Goal: Transaction & Acquisition: Obtain resource

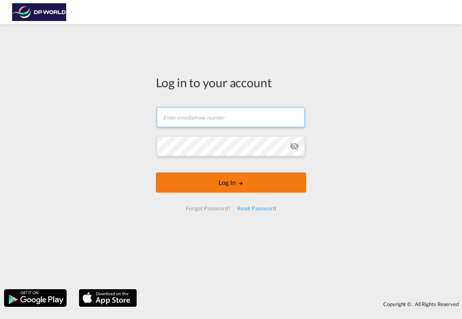
type input "[PERSON_NAME][EMAIL_ADDRESS][PERSON_NAME][DOMAIN_NAME]"
click at [236, 190] on button "Log In" at bounding box center [231, 183] width 150 height 20
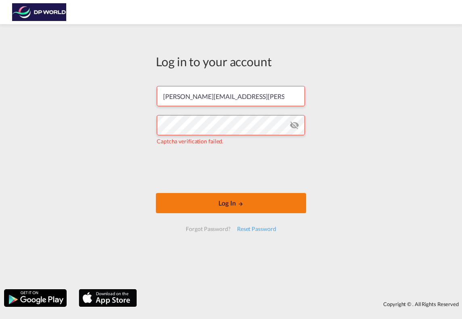
click at [247, 199] on button "Log In" at bounding box center [231, 203] width 150 height 20
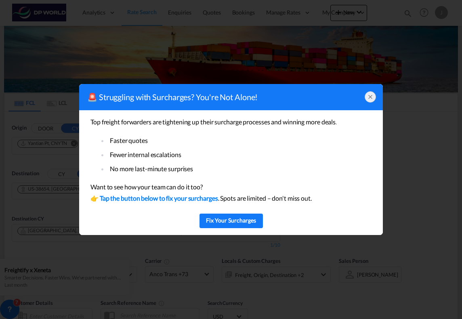
click at [370, 99] on icon at bounding box center [370, 97] width 6 height 6
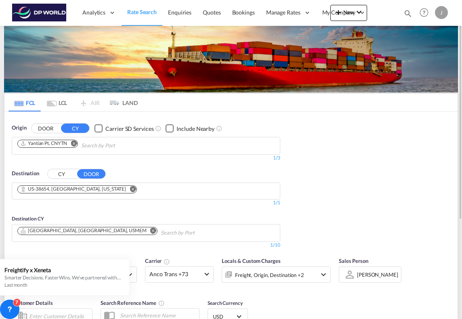
click at [61, 175] on button "CY" at bounding box center [62, 173] width 28 height 9
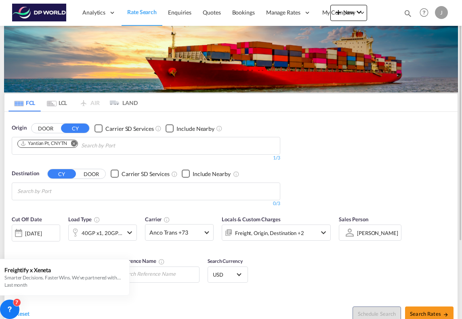
click at [84, 190] on input "Search by Port" at bounding box center [55, 191] width 77 height 13
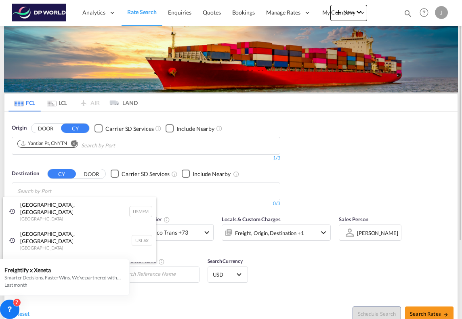
drag, startPoint x: 89, startPoint y: 207, endPoint x: 166, endPoint y: 213, distance: 77.0
click at [89, 207] on div "[GEOGRAPHIC_DATA], [GEOGRAPHIC_DATA] [GEOGRAPHIC_DATA] USMEM" at bounding box center [80, 211] width 154 height 29
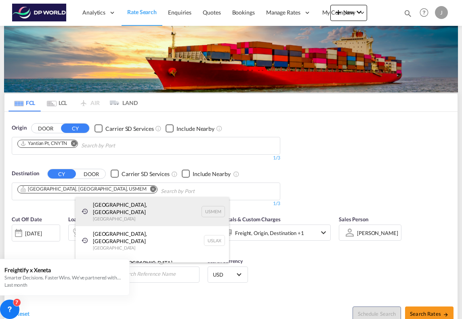
click at [135, 212] on div "[GEOGRAPHIC_DATA], [GEOGRAPHIC_DATA] [GEOGRAPHIC_DATA] USMEM" at bounding box center [153, 211] width 154 height 29
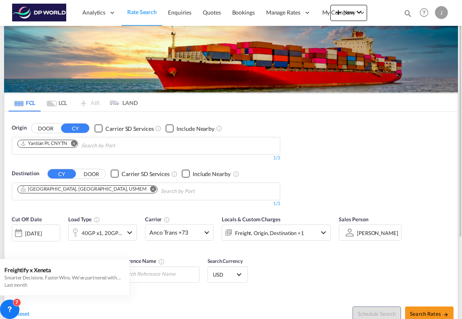
scroll to position [40, 0]
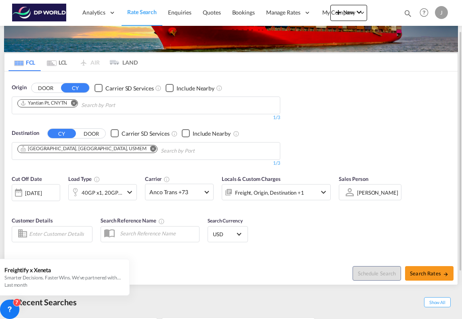
click at [42, 190] on div "[DATE]" at bounding box center [33, 193] width 17 height 7
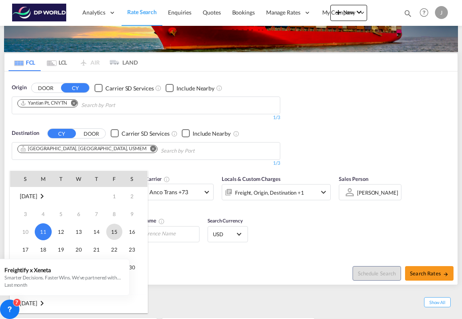
click at [116, 229] on span "15" at bounding box center [114, 232] width 16 height 16
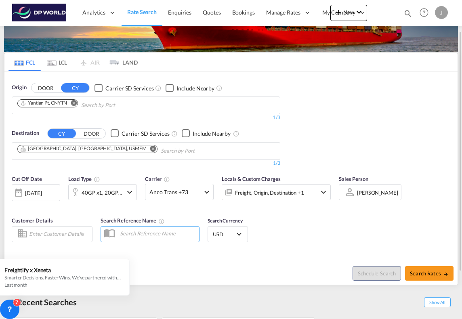
click at [334, 134] on div "Origin DOOR CY Carrier SD Services Include Nearby Yantian Pt, CNYTN 1/3 1/ Dest…" at bounding box center [231, 121] width 454 height 99
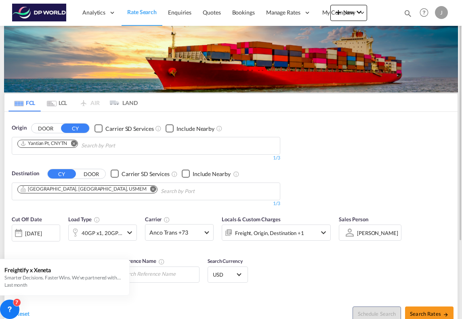
scroll to position [81, 0]
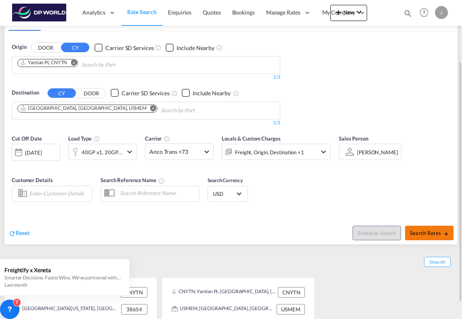
click at [420, 234] on span "Search Rates" at bounding box center [429, 233] width 39 height 6
type input "CNYTN to USMEM / [DATE]"
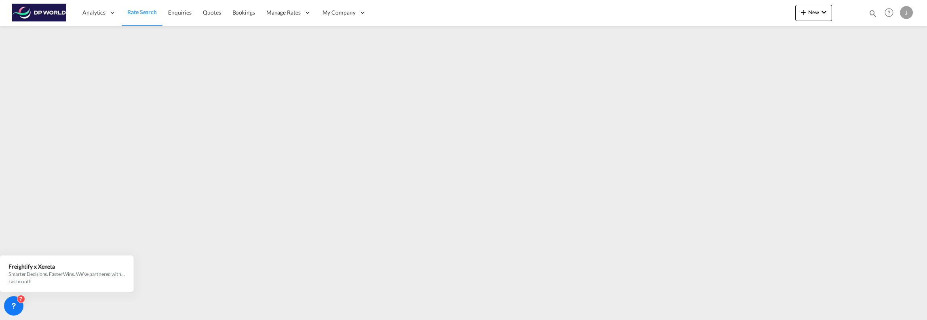
click at [138, 11] on span "Rate Search" at bounding box center [142, 11] width 30 height 7
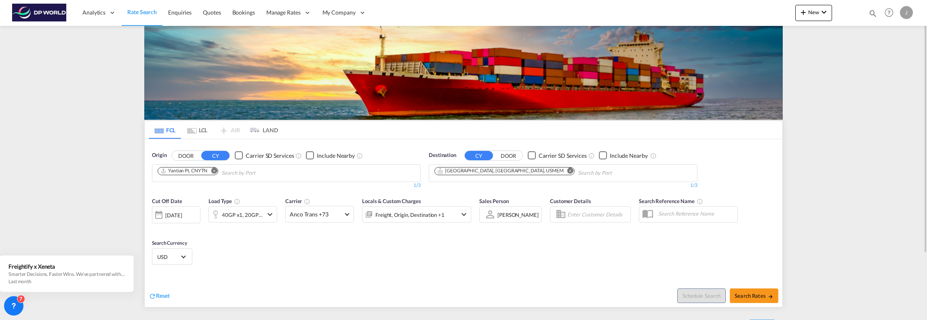
click at [199, 131] on md-tab-item "LCL" at bounding box center [197, 130] width 32 height 18
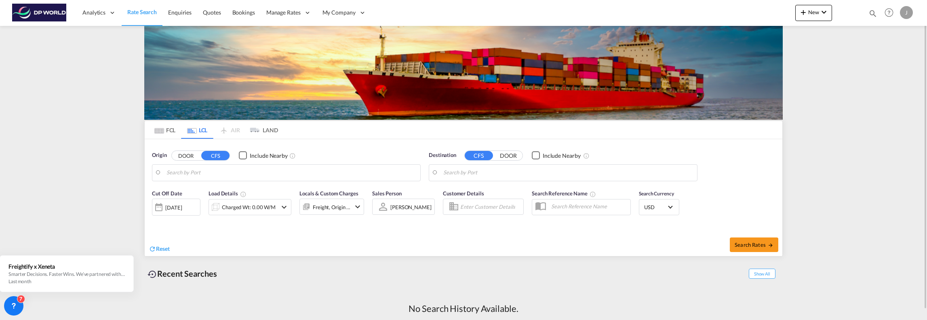
click at [171, 131] on md-tab-item "FCL" at bounding box center [165, 130] width 32 height 18
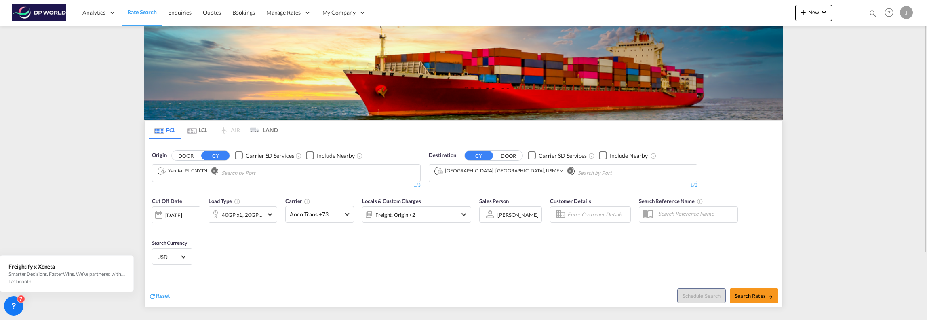
click at [462, 215] on md-icon "icon-chevron-down" at bounding box center [464, 214] width 10 height 10
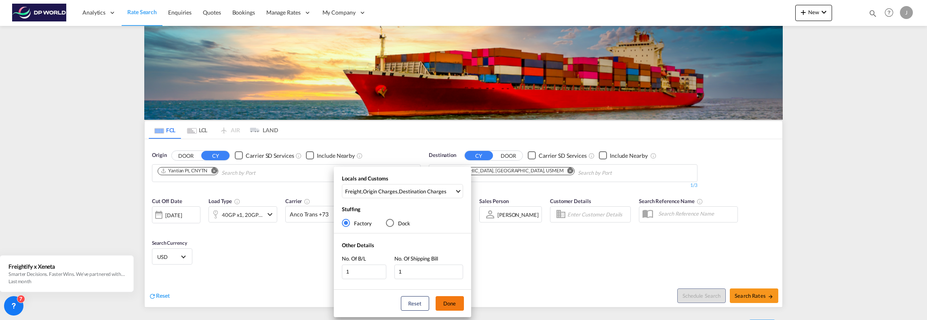
click at [452, 302] on button "Done" at bounding box center [450, 303] width 28 height 15
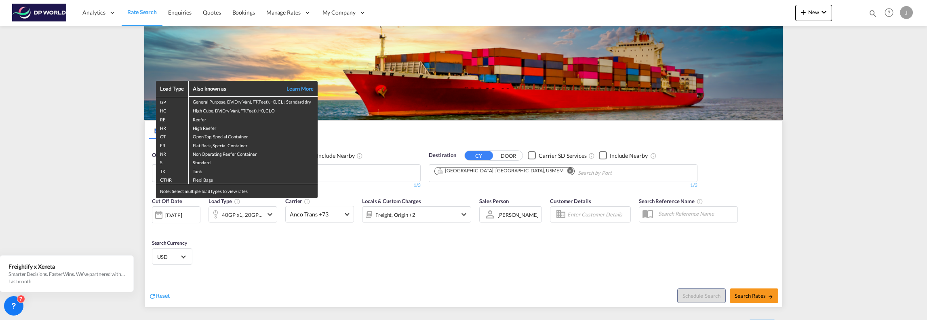
click at [462, 167] on div "Load Type Also known as Learn More GP General Purpose, DV(Dry Van), FT(Feet), H…" at bounding box center [463, 160] width 927 height 320
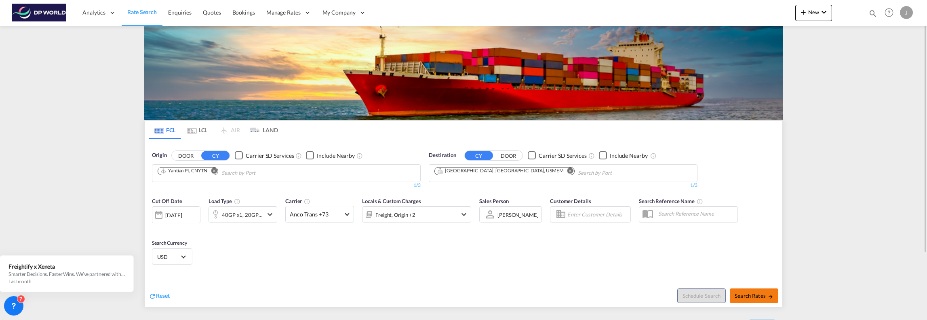
click at [462, 296] on span "Search Rates" at bounding box center [754, 295] width 39 height 6
type input "CNYTN to USMEM / [DATE]"
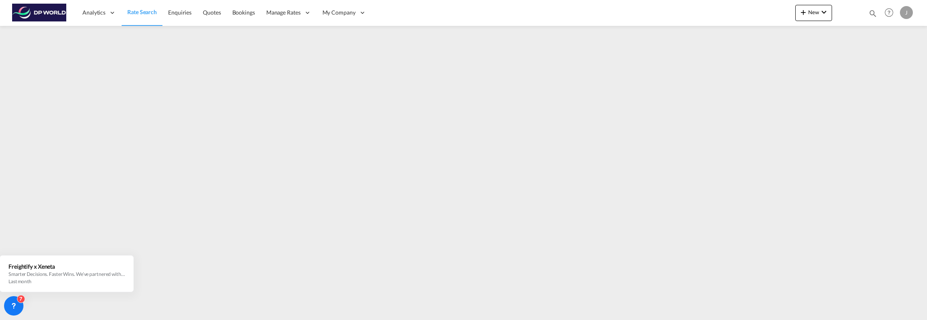
click at [462, 8] on div "J" at bounding box center [906, 12] width 13 height 13
click at [462, 62] on button "Logout" at bounding box center [897, 62] width 53 height 16
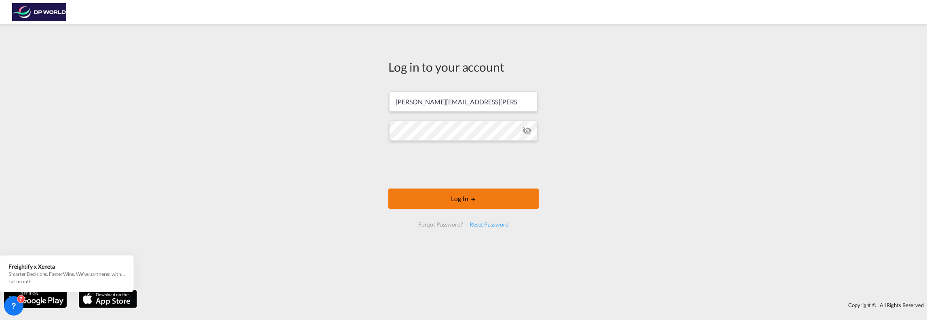
click at [458, 197] on button "Log In" at bounding box center [463, 198] width 150 height 20
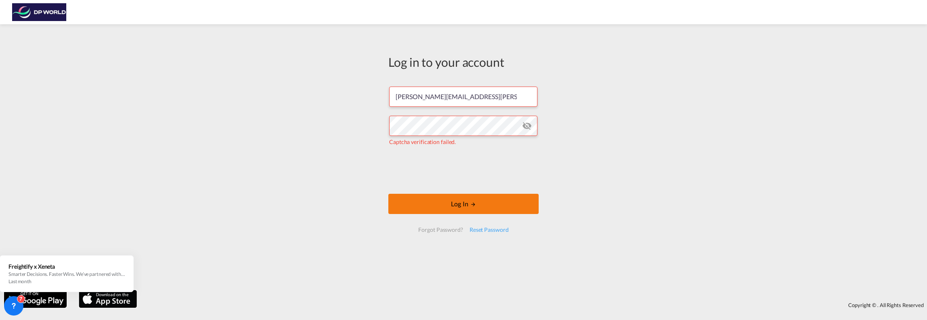
click at [462, 205] on button "Log In" at bounding box center [463, 204] width 150 height 20
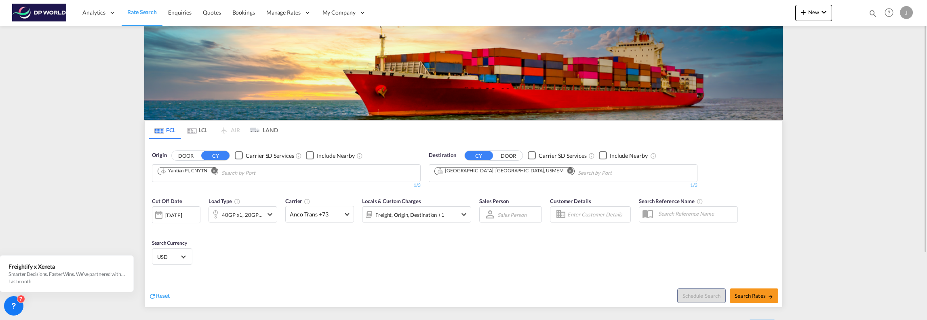
click at [268, 213] on md-icon "icon-chevron-down" at bounding box center [270, 214] width 10 height 10
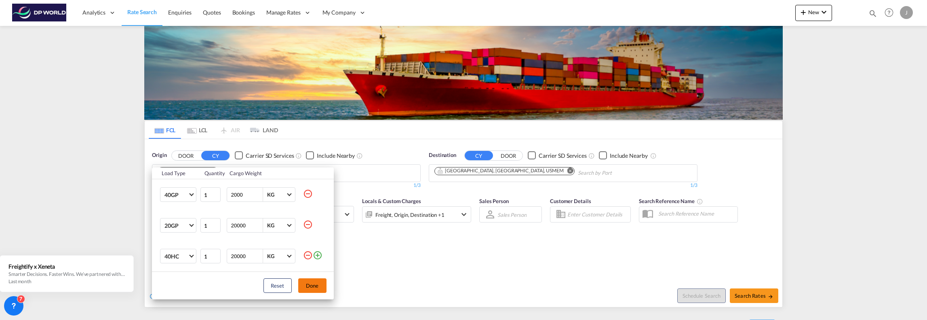
click at [313, 286] on button "Done" at bounding box center [312, 285] width 28 height 15
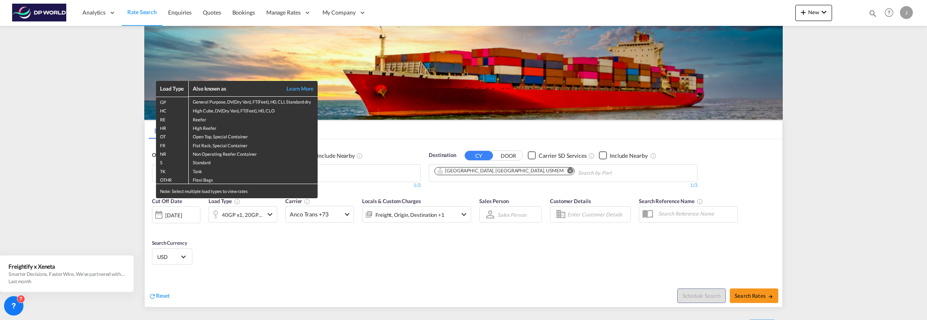
click at [462, 294] on div "Load Type Also known as Learn More GP General Purpose, DV(Dry Van), FT(Feet), H…" at bounding box center [463, 160] width 927 height 320
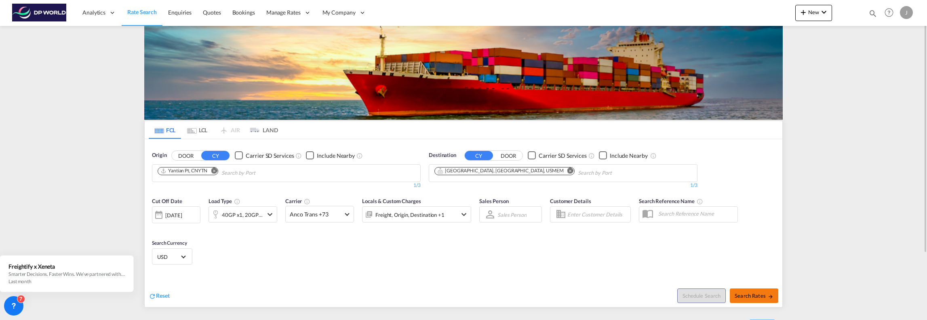
click at [462, 295] on span "Search Rates" at bounding box center [754, 295] width 39 height 6
type input "CNYTN to USMEM / [DATE]"
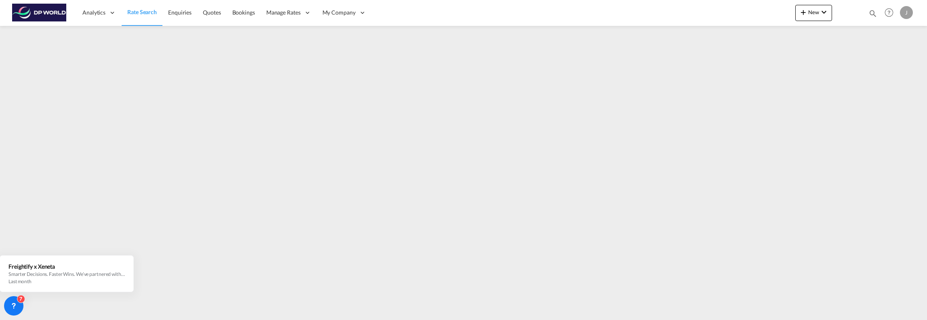
click at [462, 14] on div "J" at bounding box center [906, 12] width 13 height 13
click at [462, 62] on button "Logout" at bounding box center [897, 62] width 53 height 16
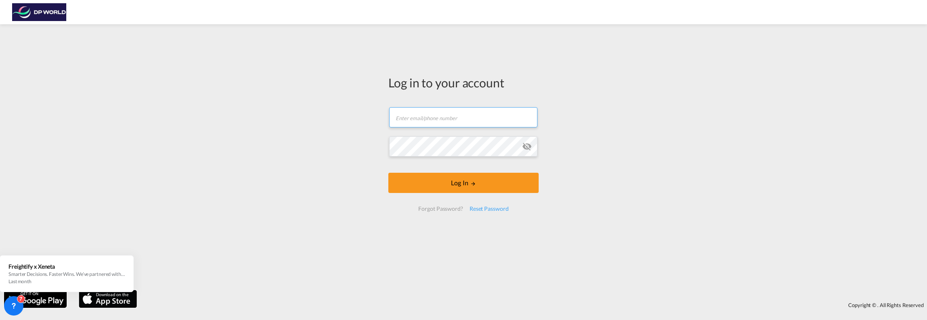
type input "[PERSON_NAME][EMAIL_ADDRESS][PERSON_NAME][DOMAIN_NAME]"
